Goal: Check status: Check status

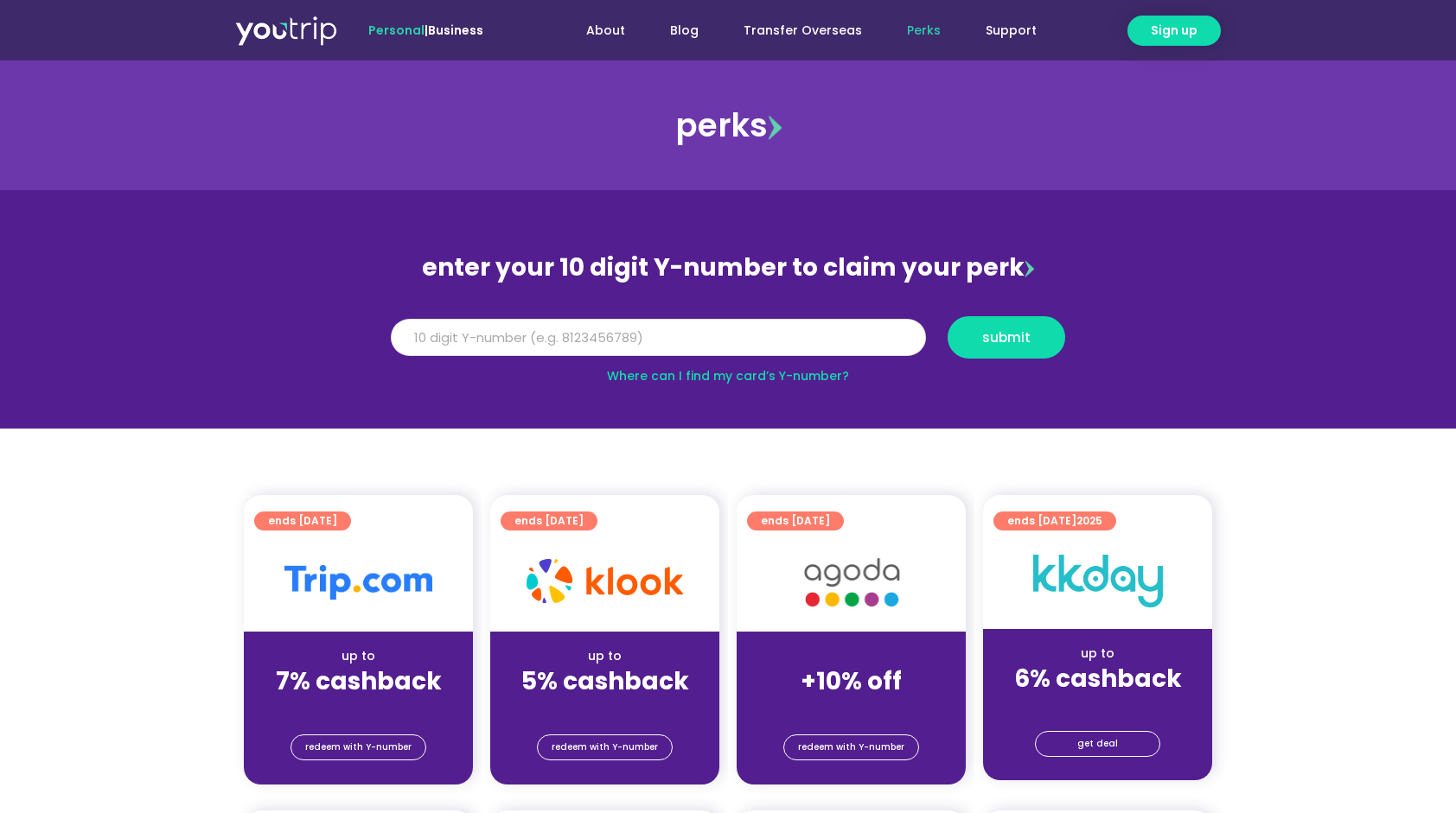
click at [448, 335] on input "Y Number" at bounding box center [658, 338] width 535 height 38
type input "8109463240"
click at [990, 344] on span "submit" at bounding box center [1006, 337] width 49 height 13
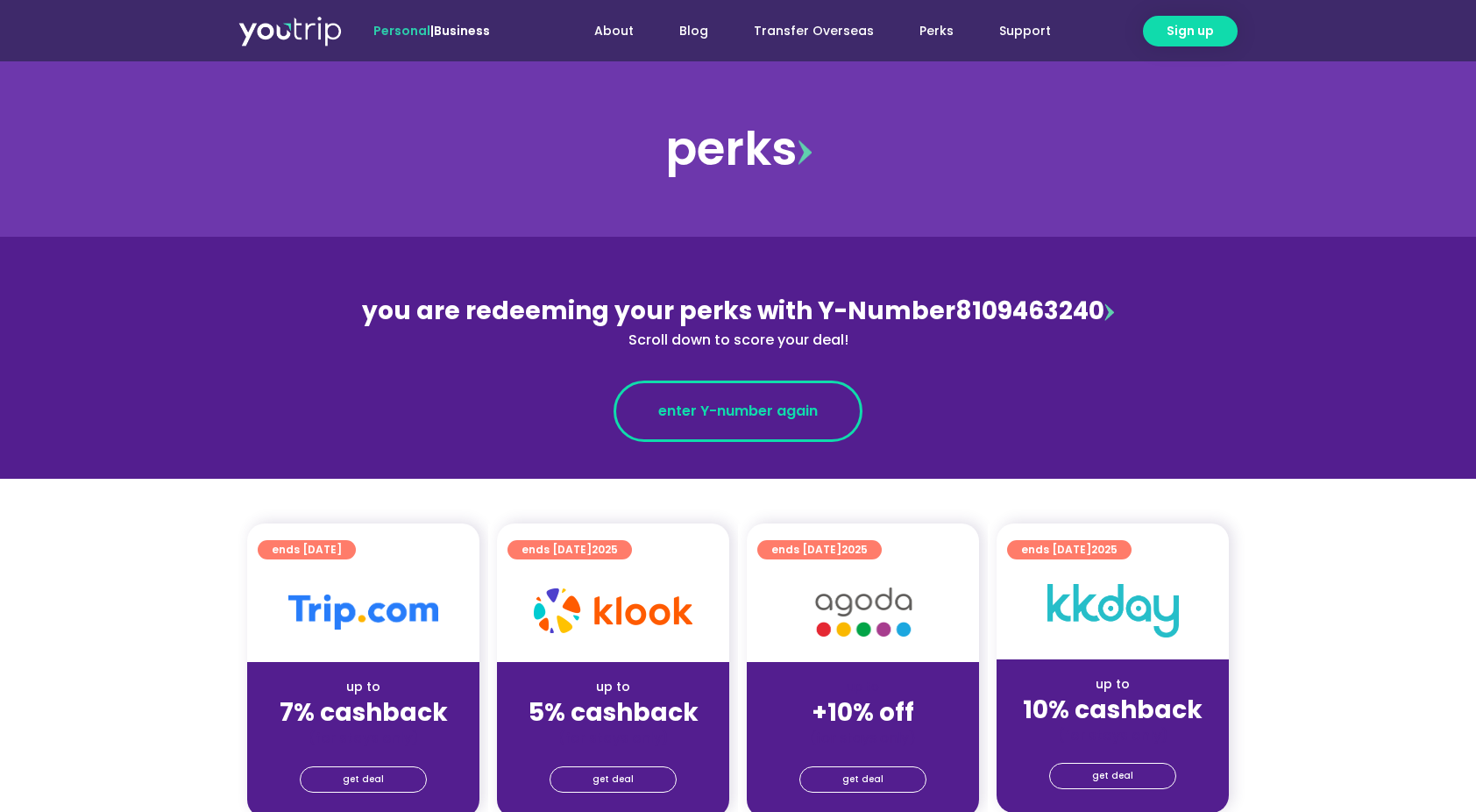
click at [790, 414] on span "enter Y-number again" at bounding box center [738, 411] width 160 height 21
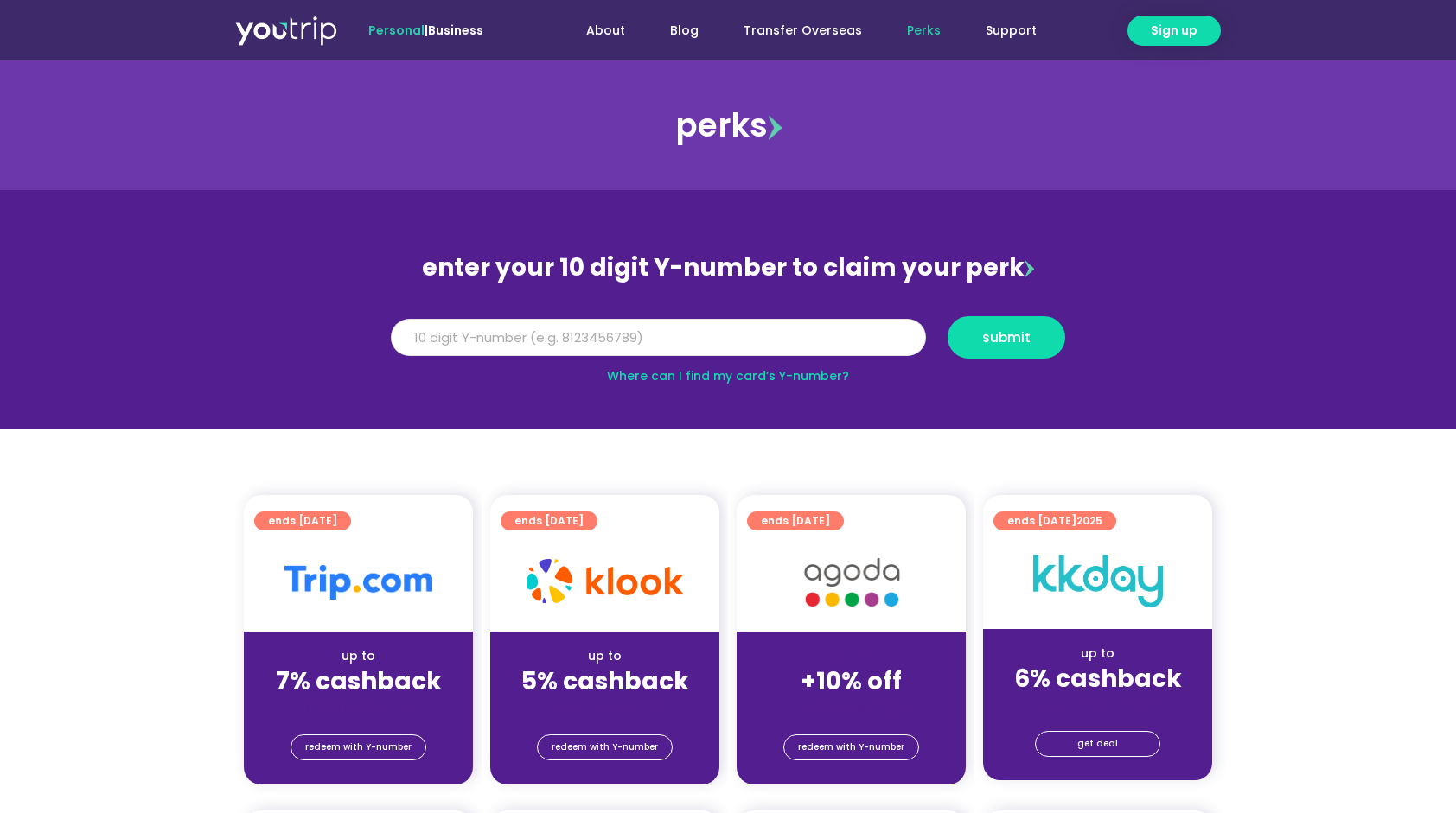
click at [453, 333] on input "Y Number" at bounding box center [658, 338] width 535 height 38
type input "8109463240"
click at [995, 335] on span "submit" at bounding box center [1006, 337] width 49 height 13
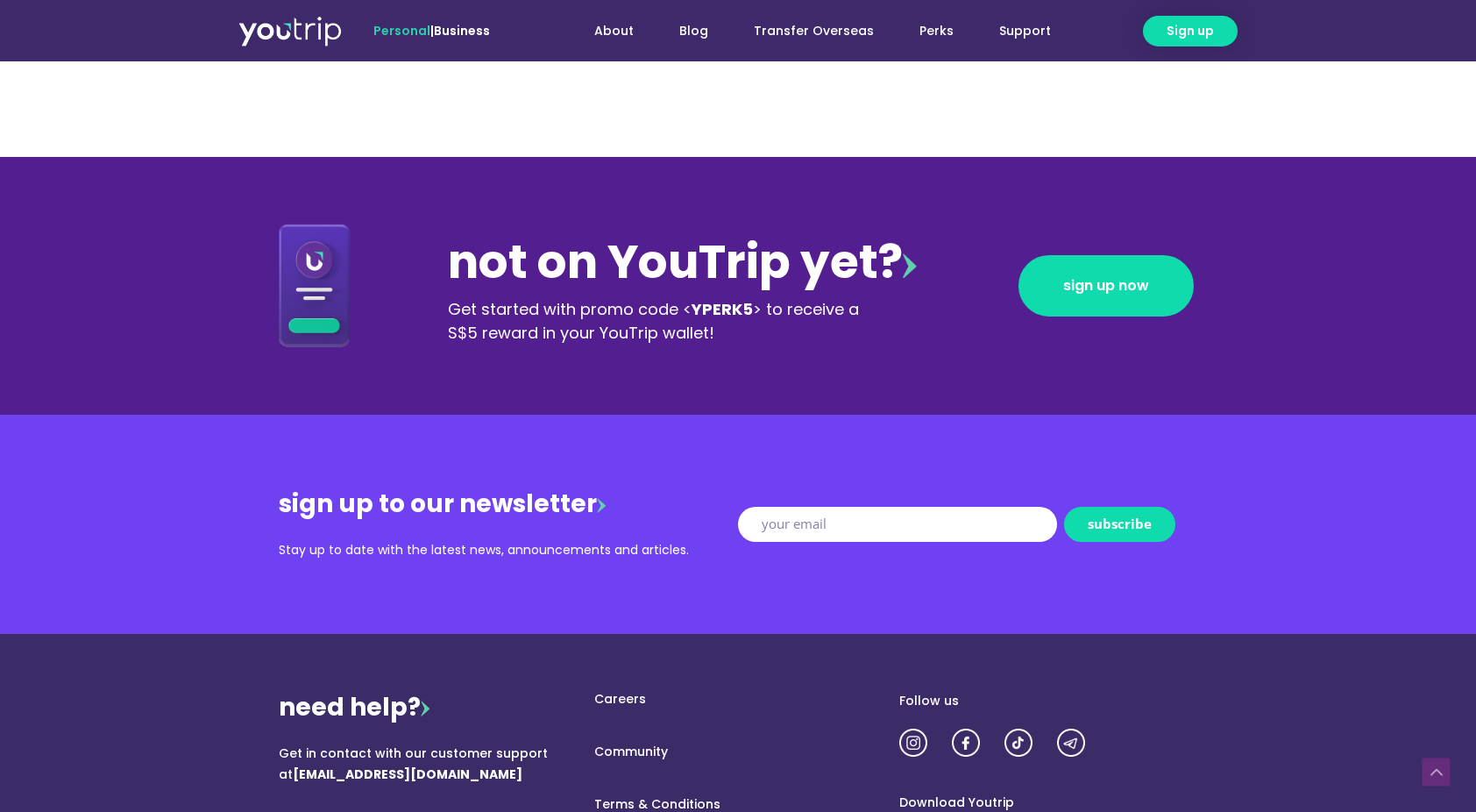
scroll to position [1686, 0]
